Goal: Task Accomplishment & Management: Manage account settings

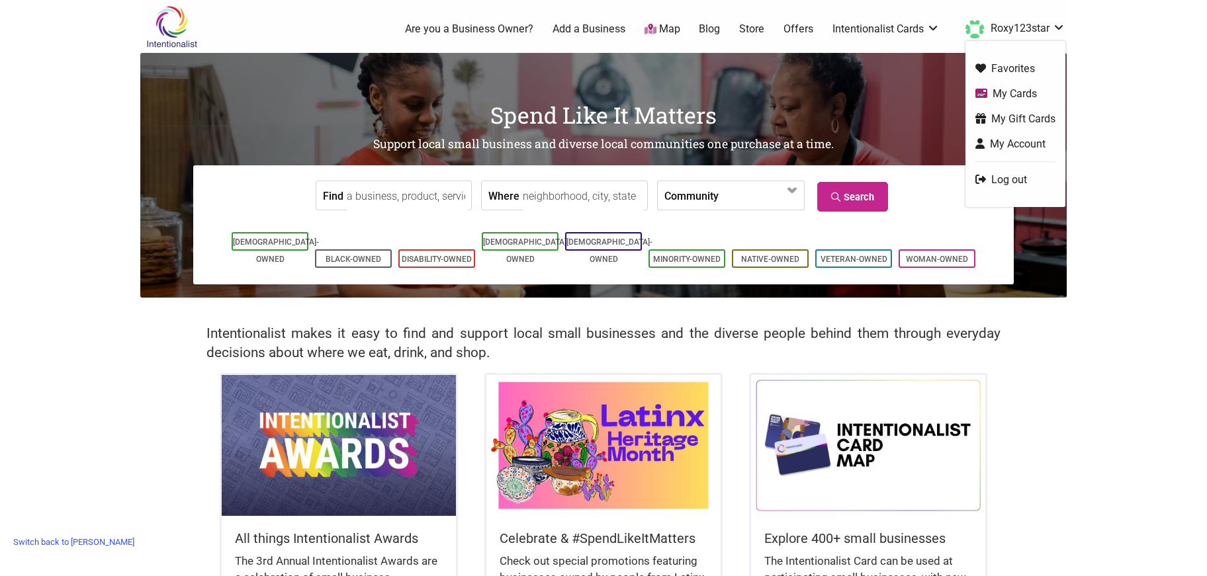
click at [1004, 88] on link "My Cards" at bounding box center [1015, 93] width 80 height 15
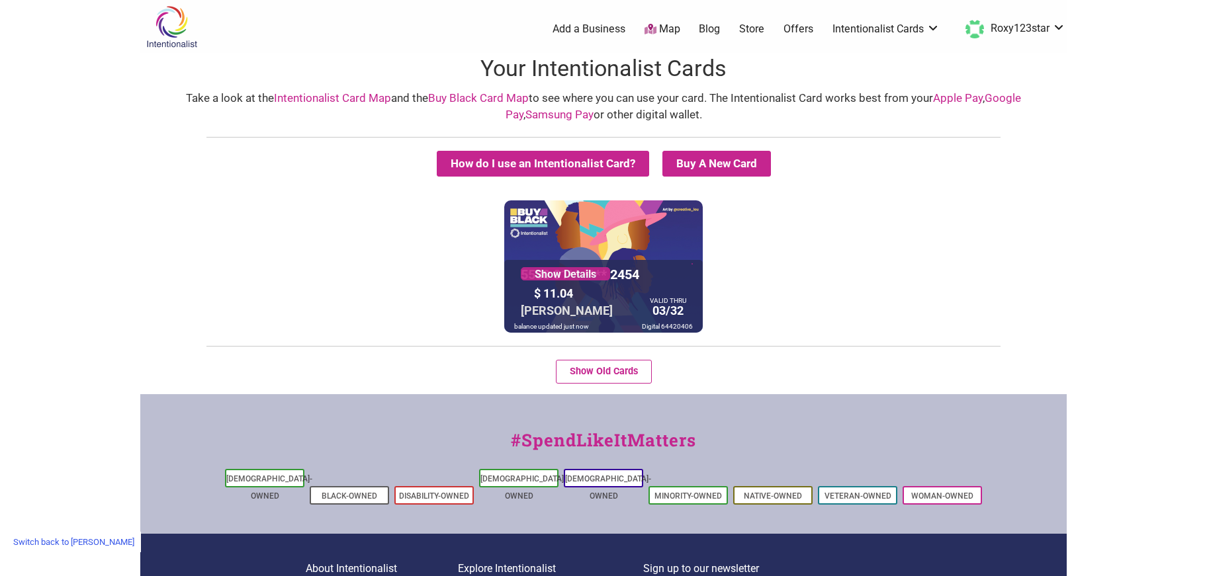
click at [675, 322] on div "Digital 64420406" at bounding box center [667, 326] width 58 height 13
copy div "64420406"
click at [46, 540] on link "Switch back to [PERSON_NAME]" at bounding box center [74, 542] width 134 height 21
